Goal: Find specific page/section: Find specific page/section

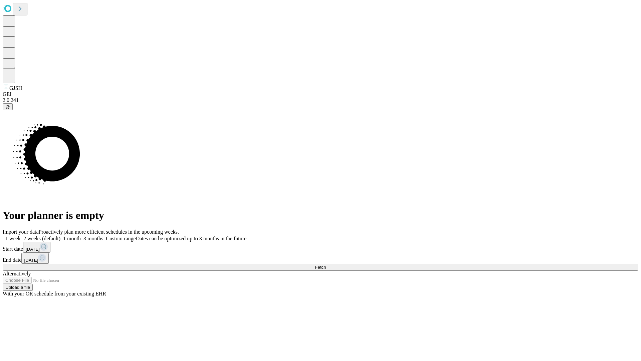
click at [326, 265] on span "Fetch" at bounding box center [320, 267] width 11 height 5
